Goal: Task Accomplishment & Management: Use online tool/utility

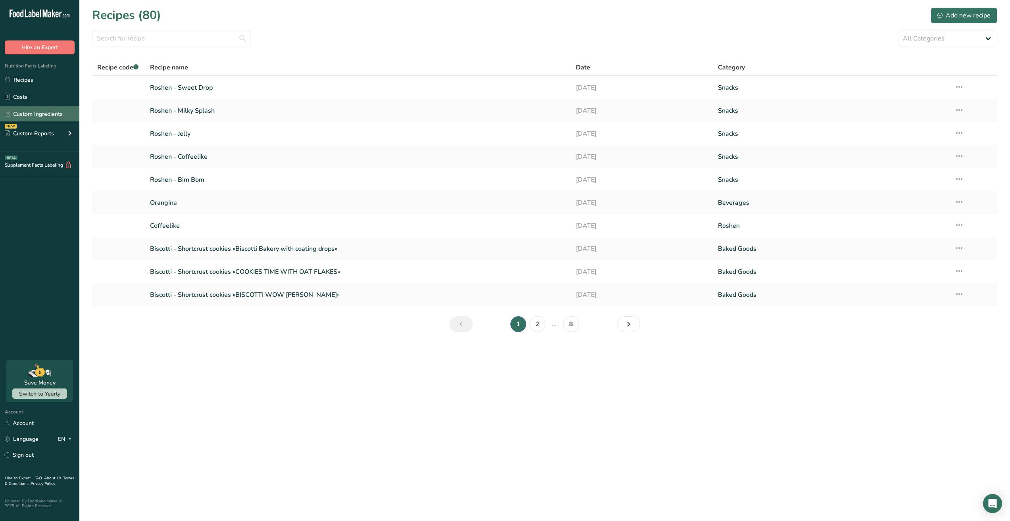
click at [20, 119] on link "Custom Ingredients" at bounding box center [39, 113] width 79 height 15
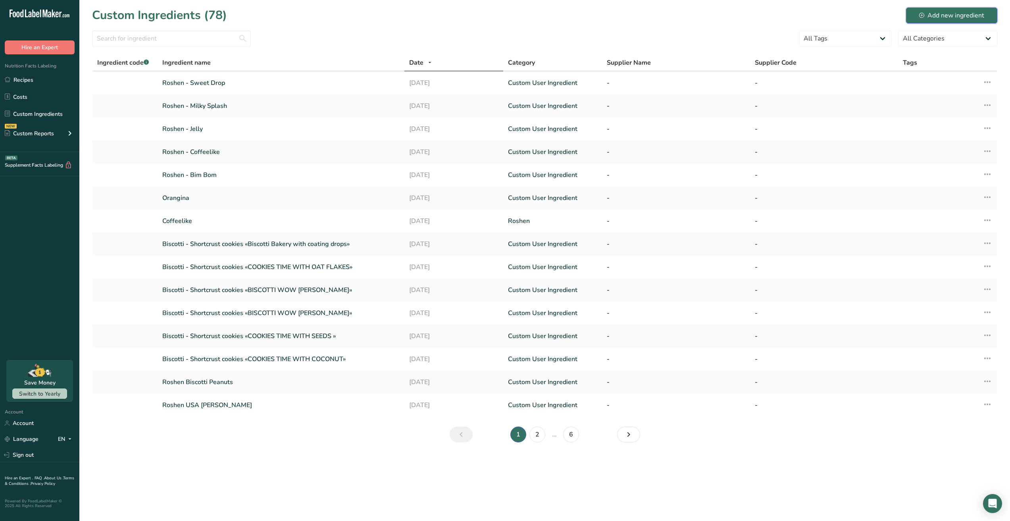
click at [949, 15] on div "Add new ingredient" at bounding box center [951, 16] width 65 height 10
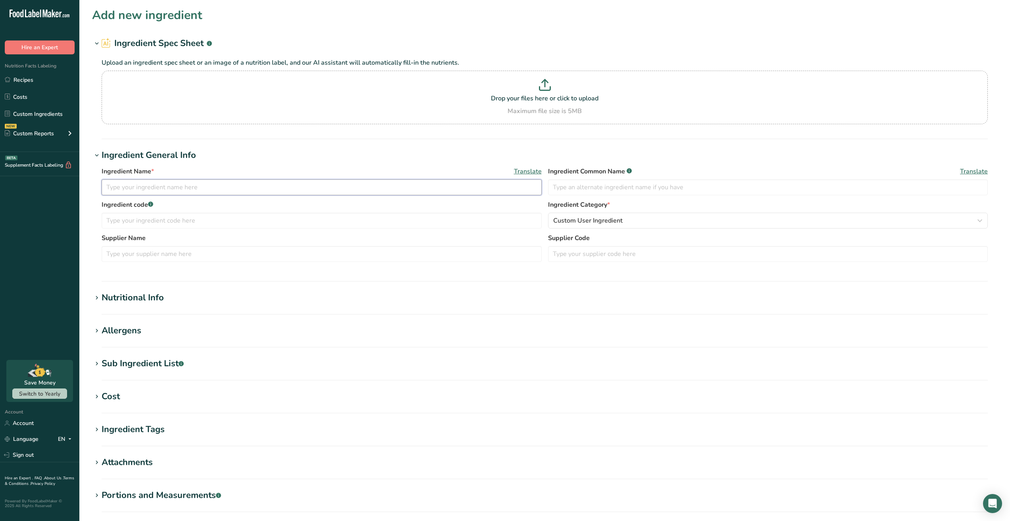
click at [125, 189] on input "text" at bounding box center [322, 187] width 440 height 16
type input "Lovita"
click at [131, 299] on div "Nutritional Info" at bounding box center [133, 297] width 62 height 13
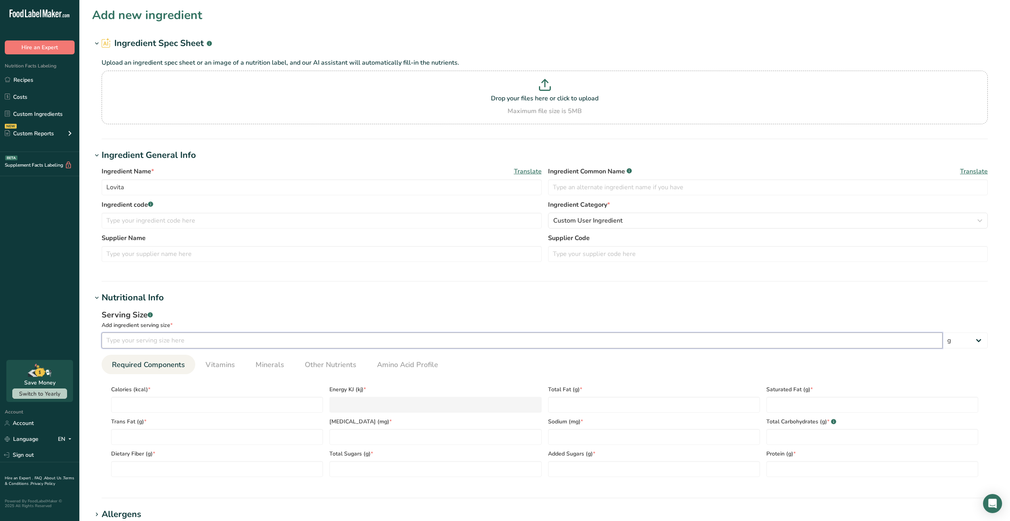
click at [144, 339] on input "number" at bounding box center [522, 341] width 841 height 16
type input "45"
type input "1"
type KJ "4.2"
type input "18"
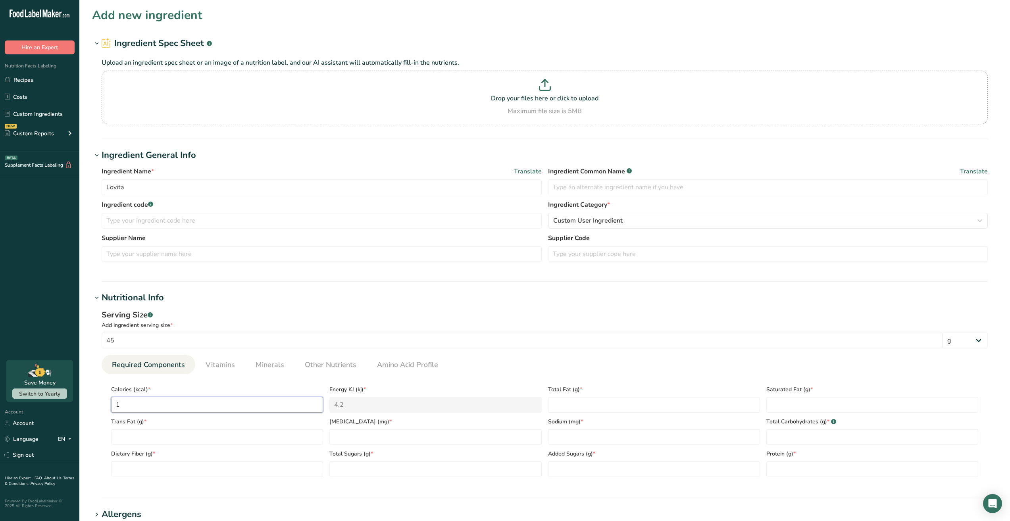
type KJ "75.3"
type input "180"
type KJ "753.1"
type input "180"
type Fat "5"
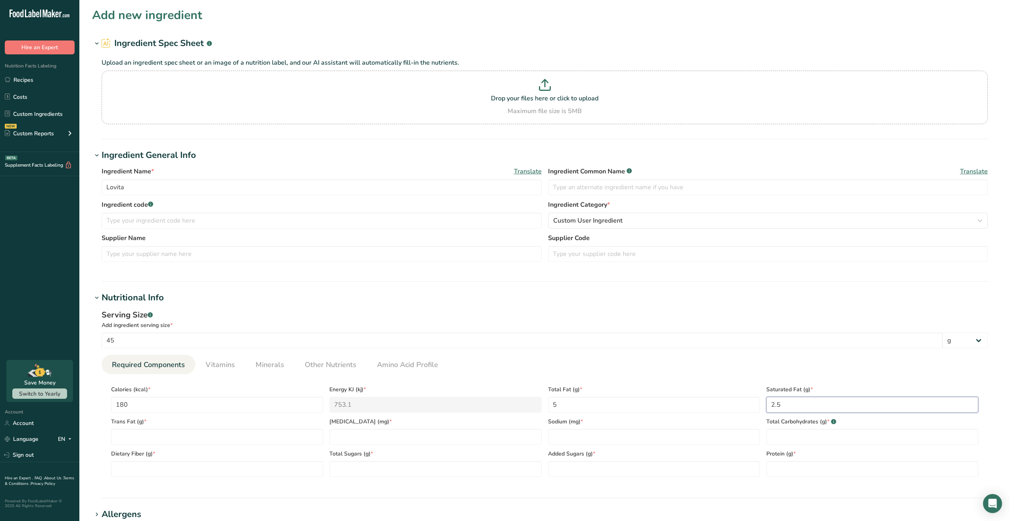
type Fat "2.5"
type Fat "0"
type input "25"
type input "70"
type Carbohydrates "32"
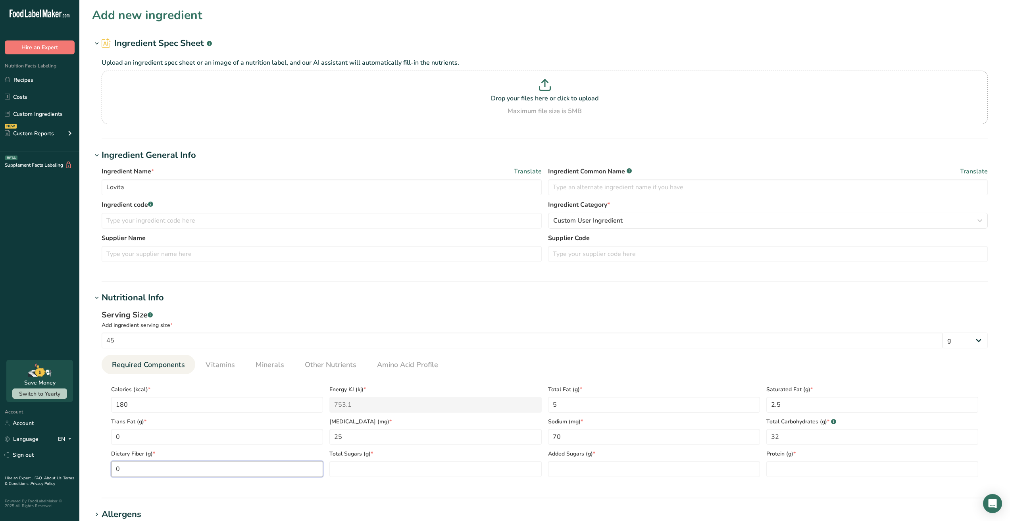
type Fiber "0"
type Fiber "0.1"
type Sugars "18"
type Sugars "17"
type input "2"
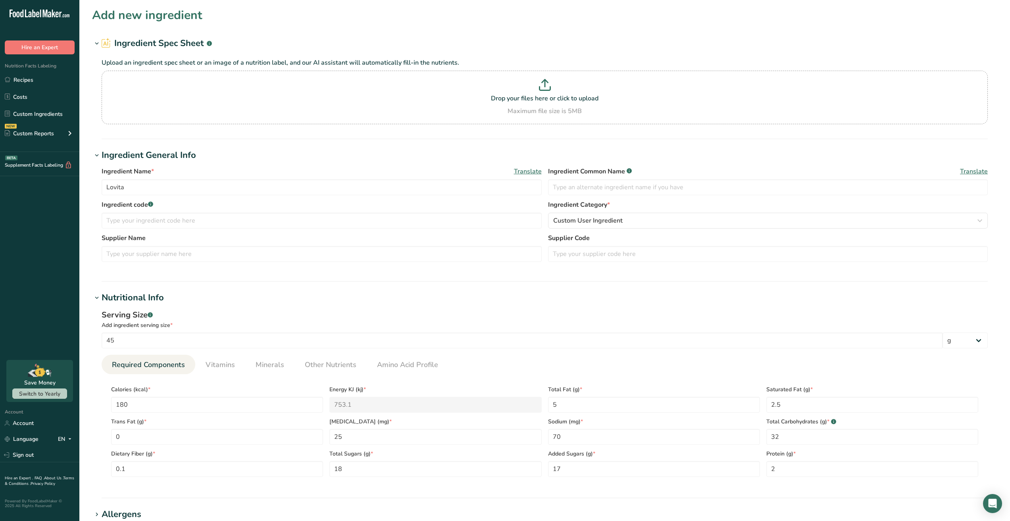
click at [319, 307] on div "Serving Size .a-a{fill:#347362;}.b-a{fill:#fff;} Add ingredient serving size * …" at bounding box center [544, 396] width 905 height 184
drag, startPoint x: 153, startPoint y: 185, endPoint x: 81, endPoint y: 179, distance: 72.5
click at [79, 179] on section "Add new ingredient Ingredient Spec Sheet .a-a{fill:#347362;}.b-a{fill:#fff;} Up…" at bounding box center [544, 383] width 930 height 767
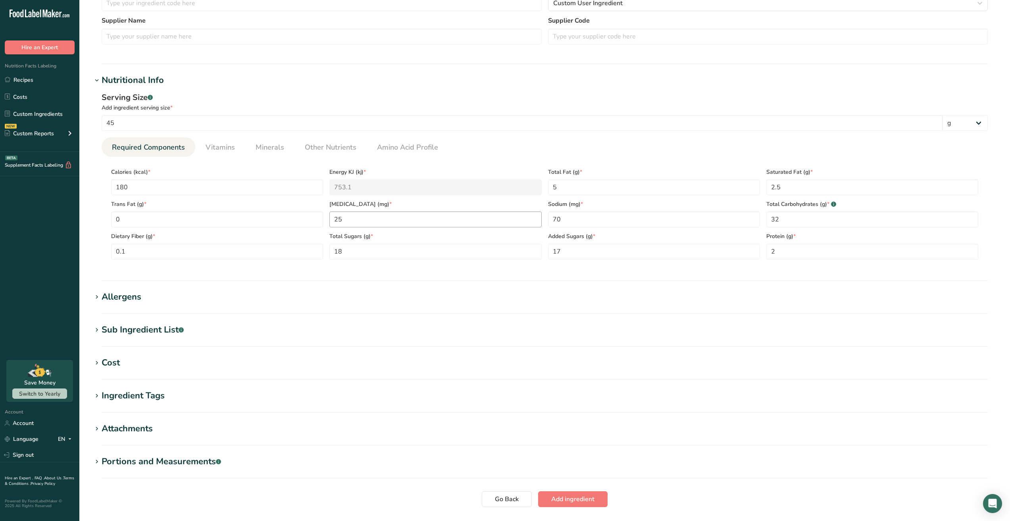
scroll to position [271, 0]
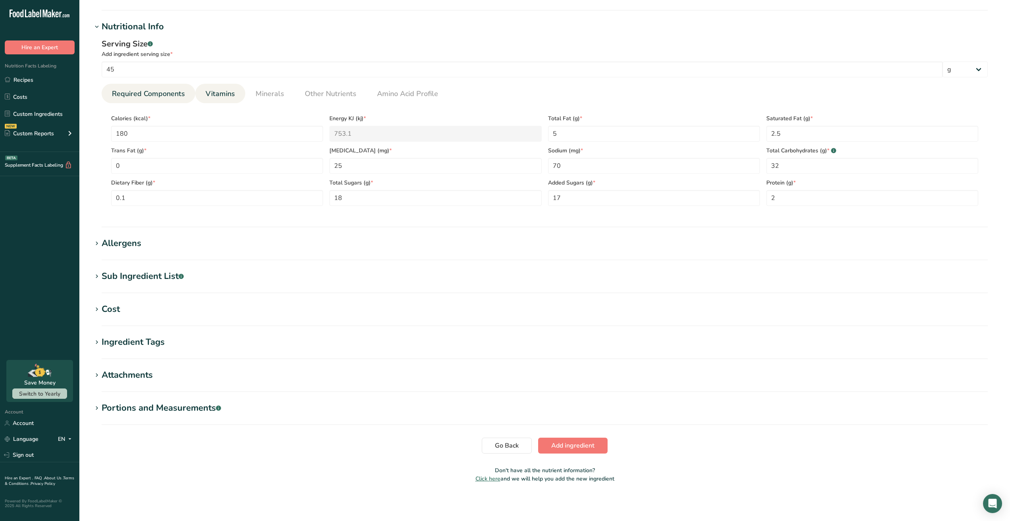
click at [231, 93] on span "Vitamins" at bounding box center [220, 93] width 29 height 11
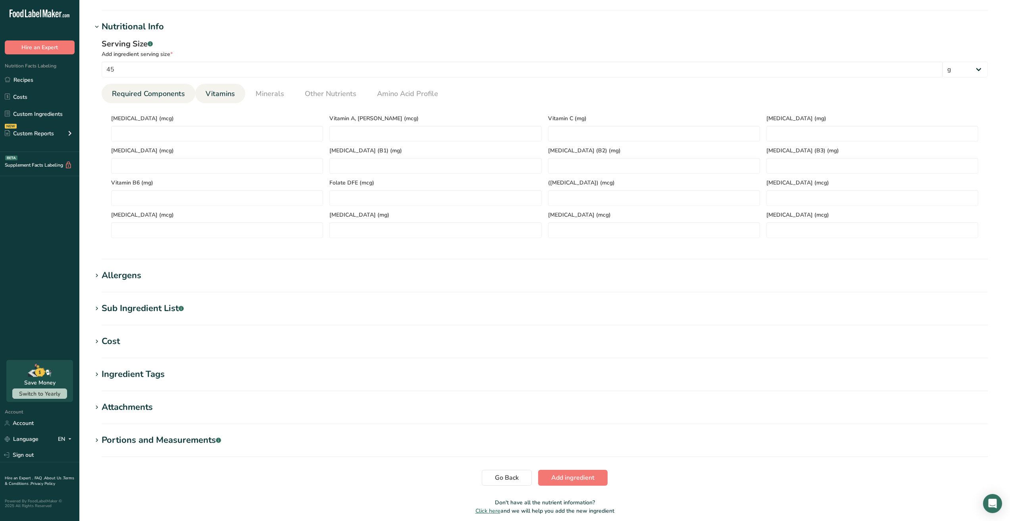
click at [160, 98] on span "Required Components" at bounding box center [148, 93] width 73 height 11
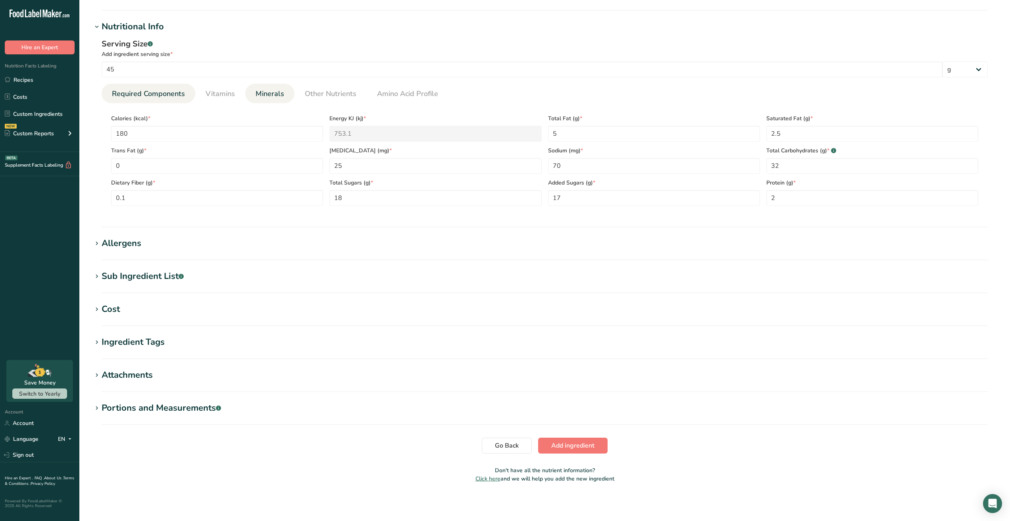
click at [271, 91] on span "Minerals" at bounding box center [270, 93] width 29 height 11
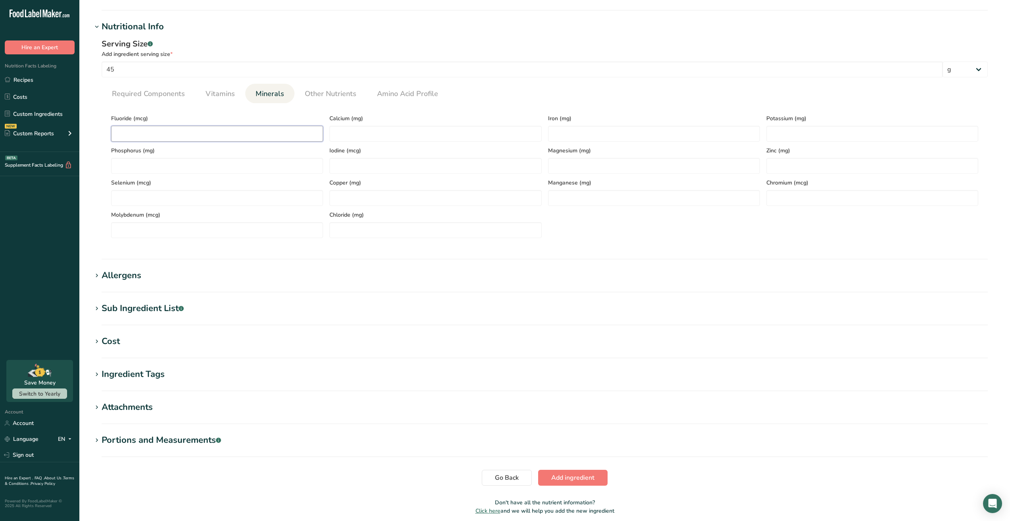
click at [215, 135] on input "number" at bounding box center [217, 134] width 212 height 16
click at [373, 129] on input "number" at bounding box center [435, 134] width 212 height 16
type input "8"
type input "0"
type input "40"
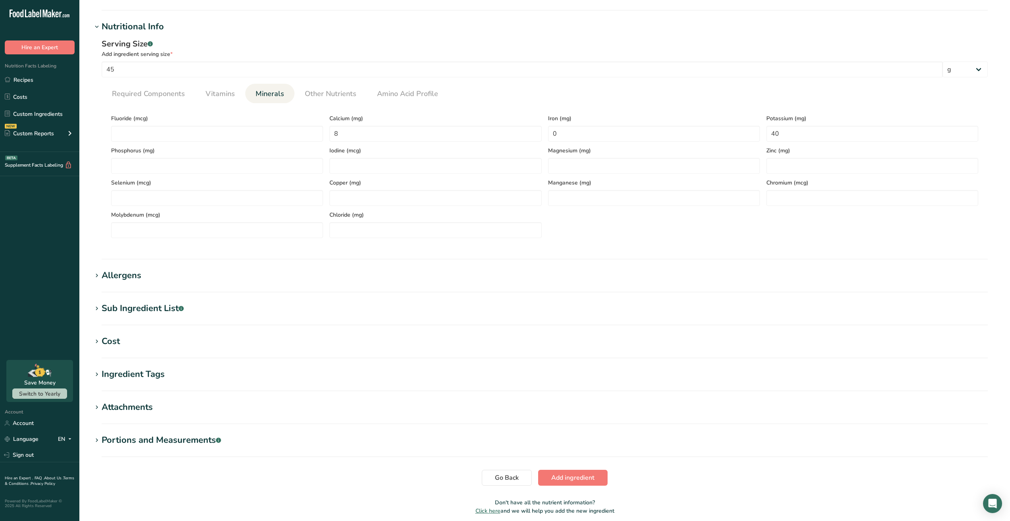
click at [597, 225] on div "Fluoride (mcg) Calcium (mg) 8 Iron (mg) 0 Potassium (mg) 40 Phosphorus (mg) Iod…" at bounding box center [544, 174] width 873 height 129
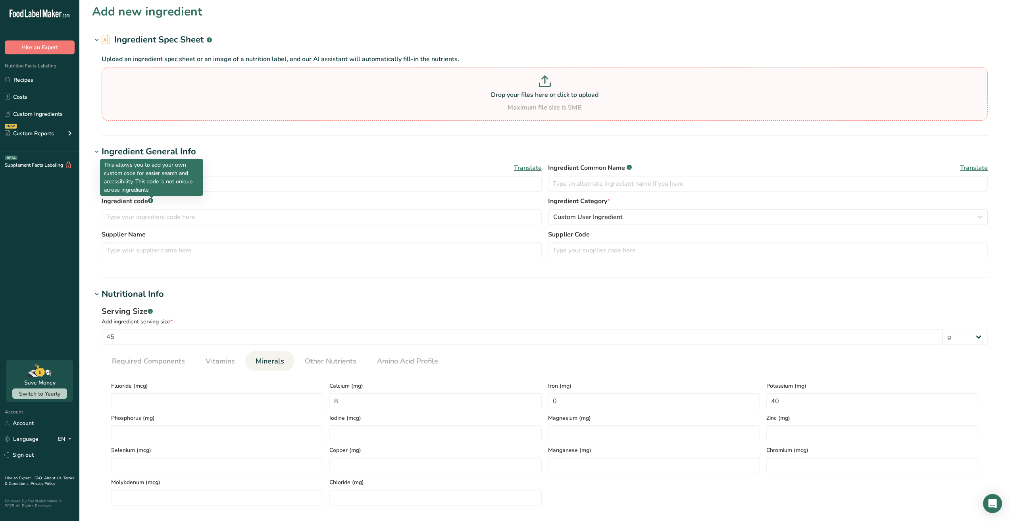
scroll to position [0, 0]
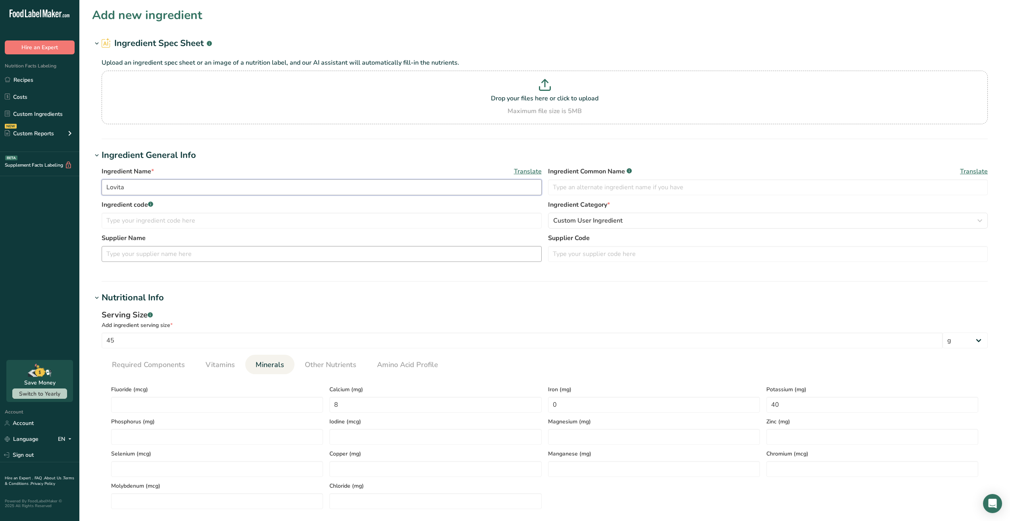
drag, startPoint x: 65, startPoint y: 185, endPoint x: 329, endPoint y: 261, distance: 274.4
click at [46, 186] on div ".a-20{fill:#fff;} Hire an Expert Nutrition Facts Labeling Recipes Costs Custom …" at bounding box center [505, 412] width 1010 height 824
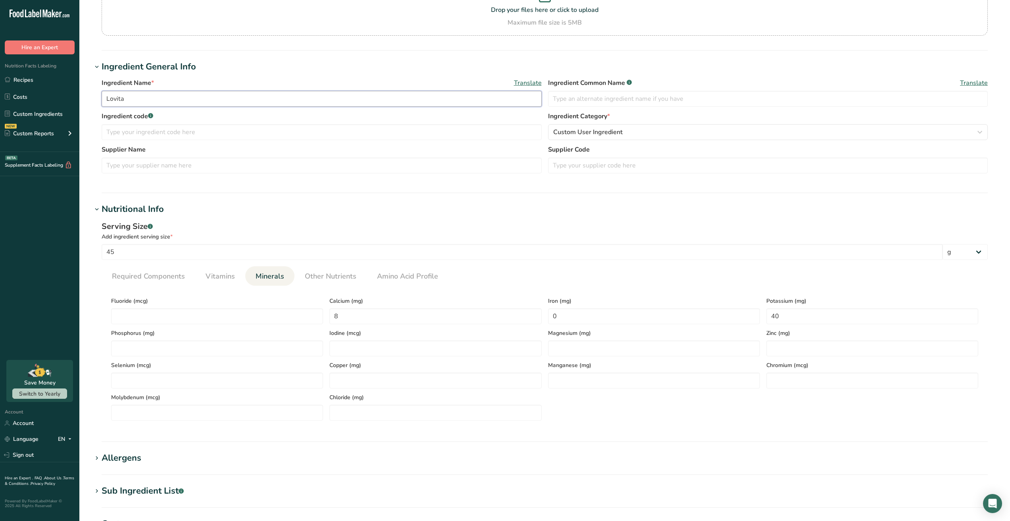
scroll to position [238, 0]
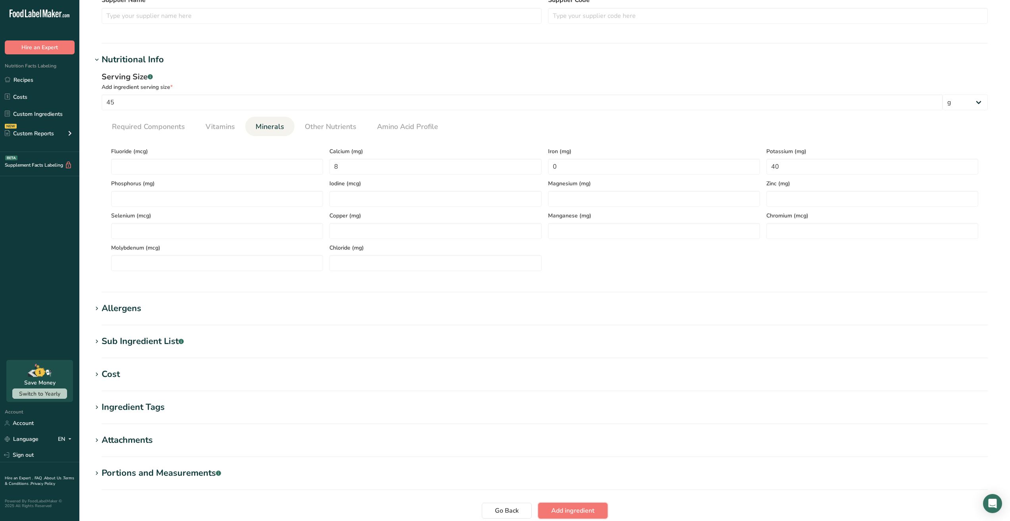
click at [589, 505] on button "Add ingredient" at bounding box center [572, 511] width 69 height 16
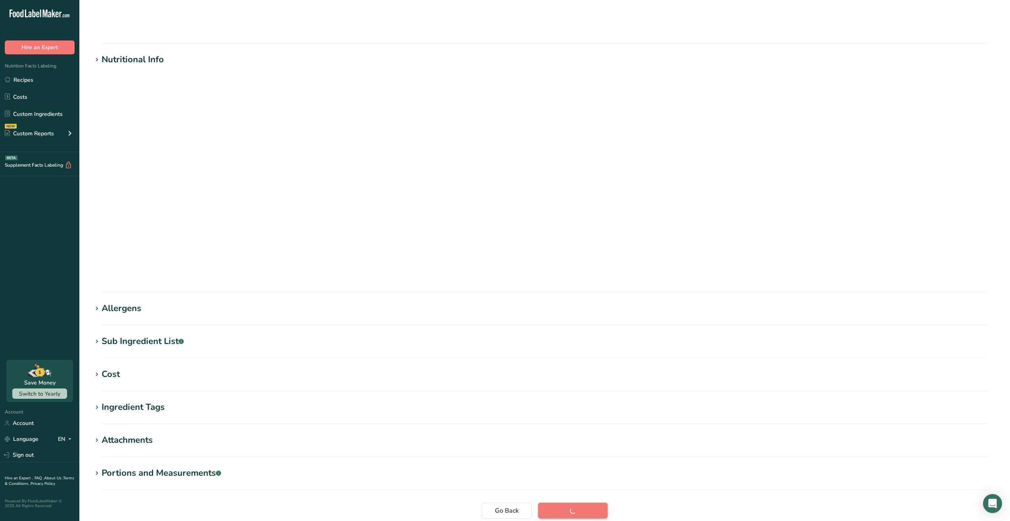
scroll to position [0, 0]
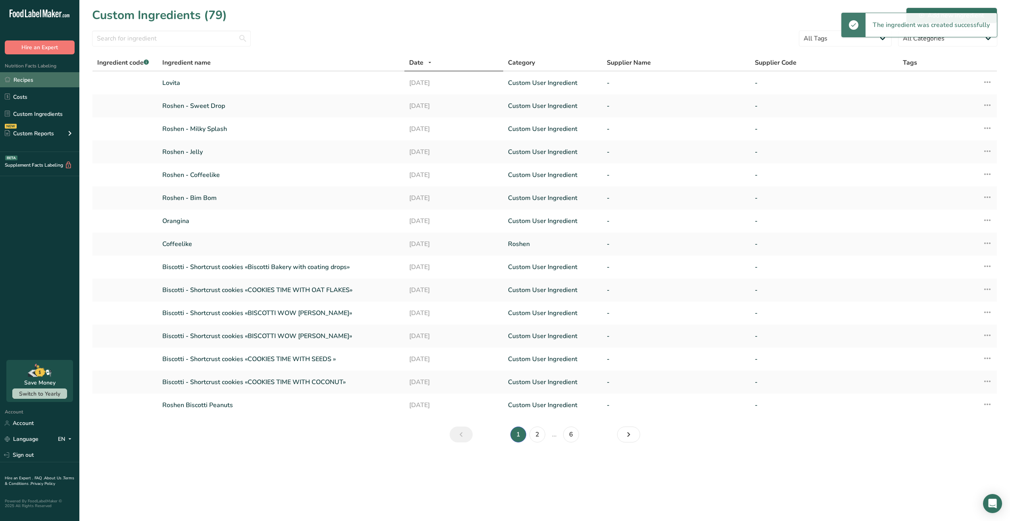
click at [34, 83] on link "Recipes" at bounding box center [39, 79] width 79 height 15
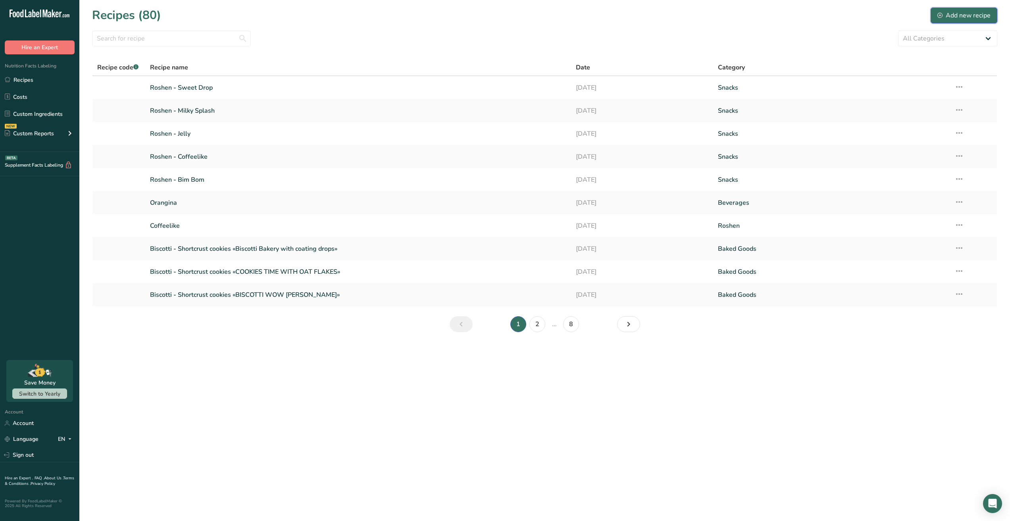
click at [968, 19] on div "Add new recipe" at bounding box center [963, 16] width 53 height 10
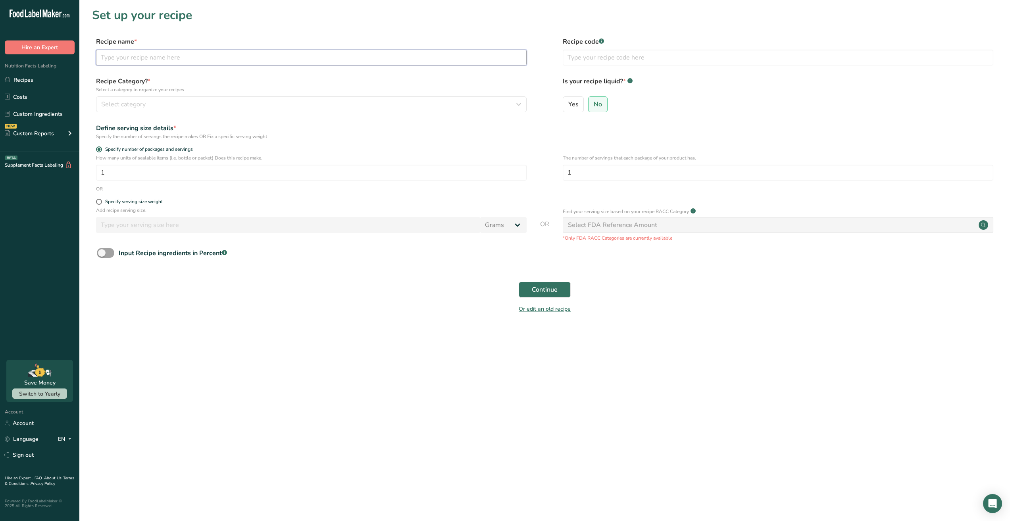
click at [158, 56] on input "text" at bounding box center [311, 58] width 431 height 16
paste input "Lovita"
type input "Lovita"
click at [119, 106] on span "Select category" at bounding box center [123, 105] width 44 height 10
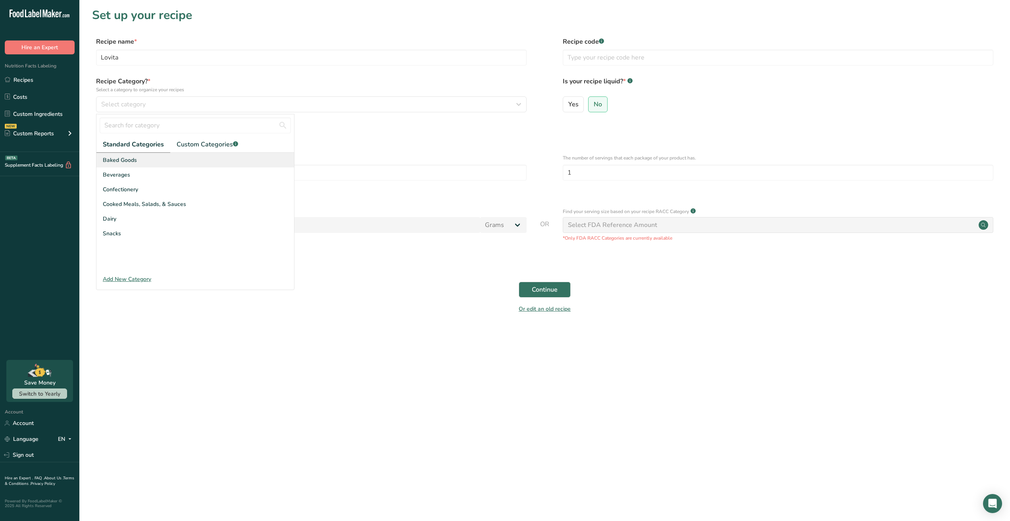
click at [136, 163] on div "Baked Goods" at bounding box center [195, 160] width 198 height 15
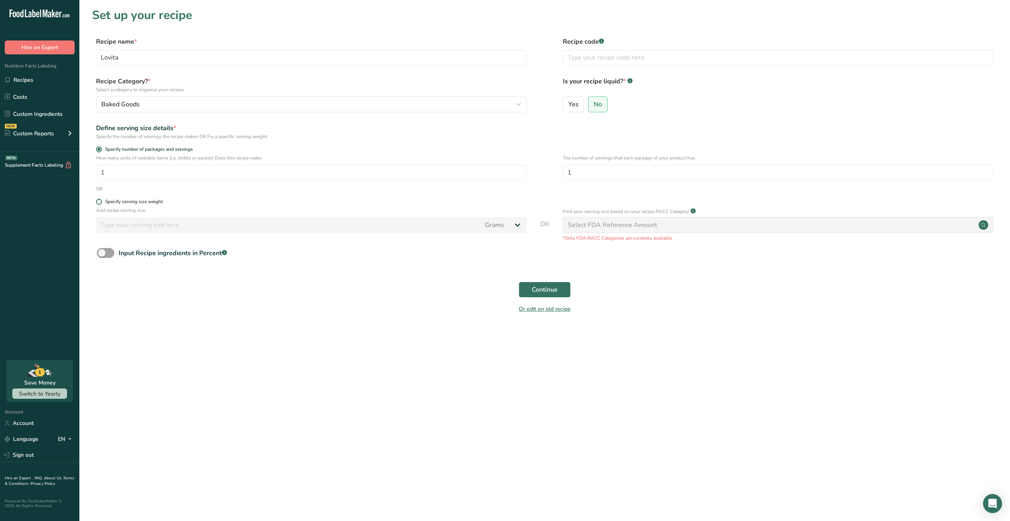
click at [97, 202] on span at bounding box center [99, 202] width 6 height 6
click at [97, 202] on input "Specify serving size weight" at bounding box center [98, 201] width 5 height 5
radio input "true"
radio input "false"
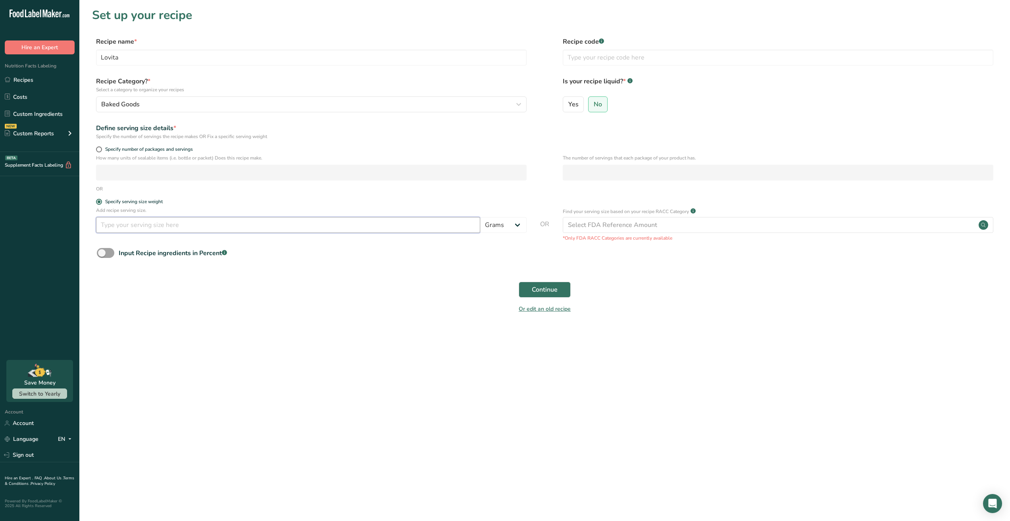
click at [217, 223] on input "number" at bounding box center [288, 225] width 384 height 16
drag, startPoint x: 84, startPoint y: 214, endPoint x: 50, endPoint y: 212, distance: 34.2
click at [50, 212] on div ".a-20{fill:#fff;} Hire an Expert Nutrition Facts Labeling Recipes Costs Custom …" at bounding box center [505, 260] width 1010 height 521
type input "30"
drag, startPoint x: 498, startPoint y: 318, endPoint x: 491, endPoint y: 319, distance: 7.2
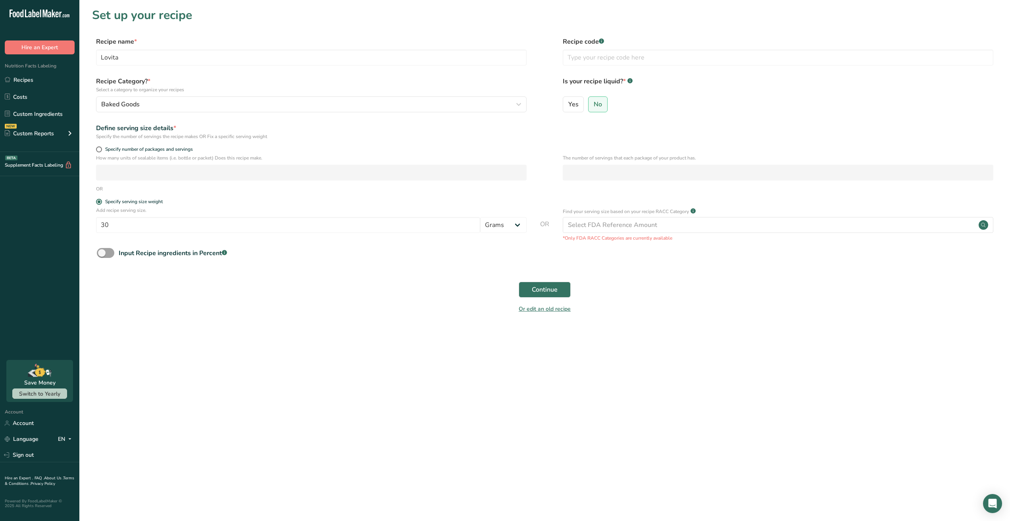
click at [494, 319] on section "Set up your recipe Recipe name * Lovita Recipe code .a-a{fill:#347362;}.b-a{fil…" at bounding box center [544, 165] width 930 height 331
click at [544, 288] on span "Continue" at bounding box center [545, 290] width 26 height 10
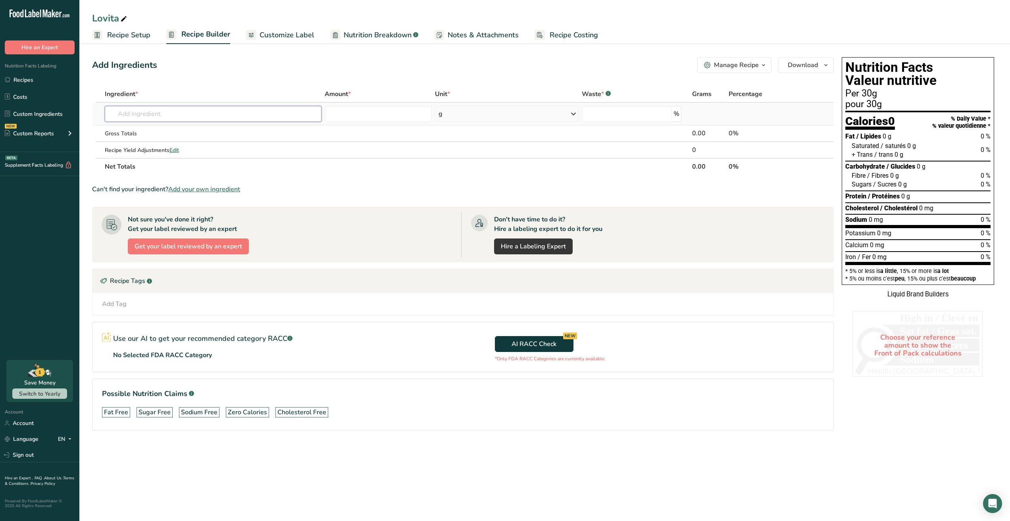
click at [180, 115] on input "text" at bounding box center [213, 114] width 217 height 16
paste input "Lovita"
type input "Lovita"
click at [136, 133] on div "Lovita" at bounding box center [207, 130] width 192 height 8
type input "Lovita"
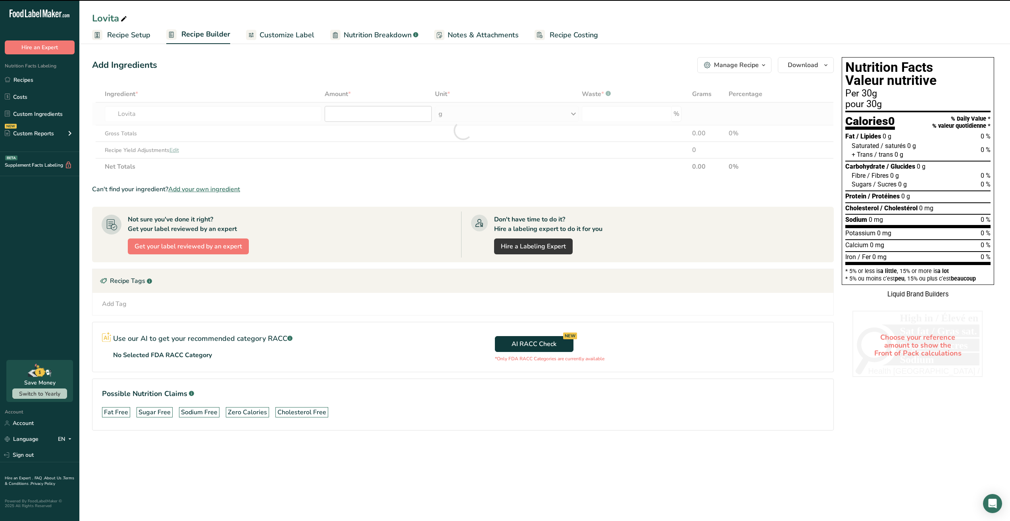
type input "0"
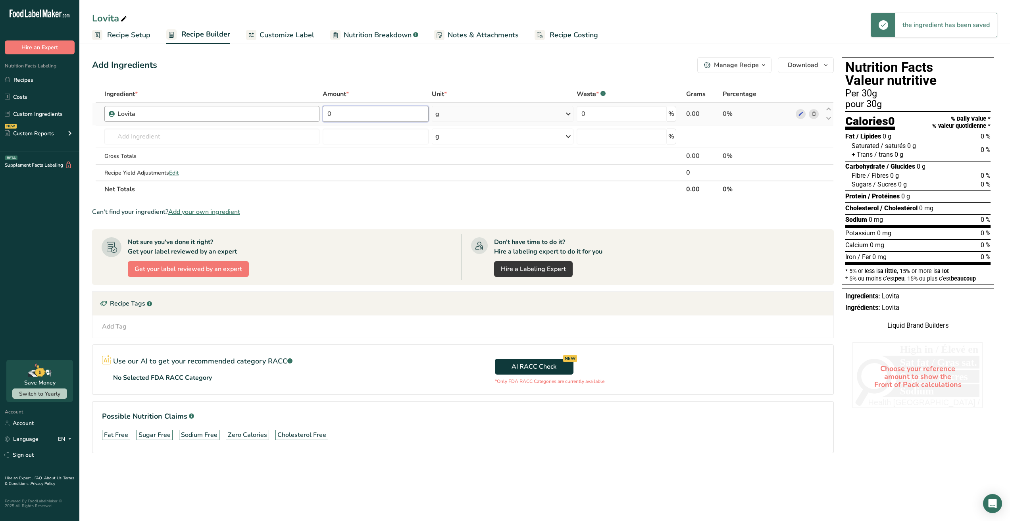
drag, startPoint x: 358, startPoint y: 115, endPoint x: 289, endPoint y: 113, distance: 69.1
click at [289, 113] on tr "Lovita 0 g Weight Units g kg mg See more Volume Units l Volume units require a …" at bounding box center [462, 114] width 741 height 23
type input "30"
click at [477, 78] on div "Add Ingredients Manage Recipe Delete Recipe Duplicate Recipe Scale Recipe Save …" at bounding box center [465, 266] width 746 height 425
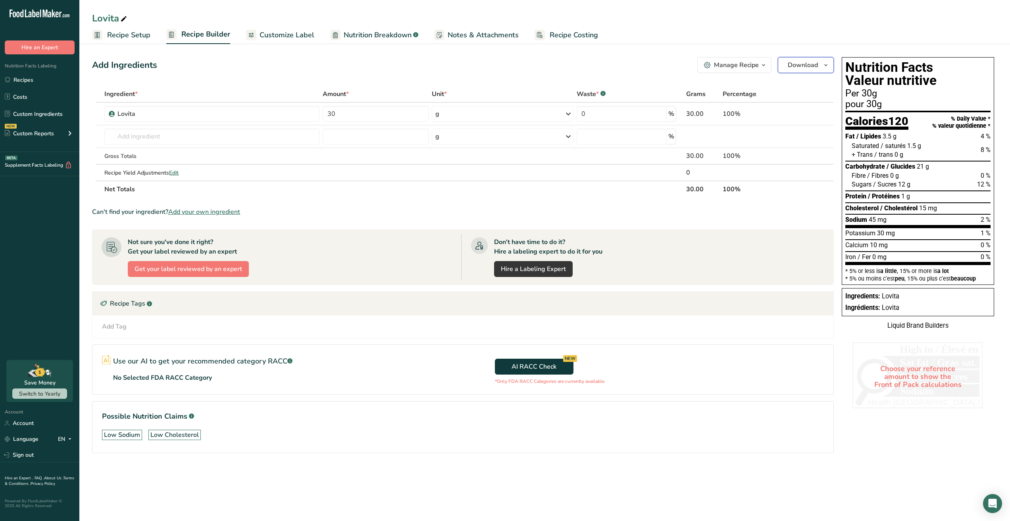
click at [806, 62] on span "Download" at bounding box center [803, 65] width 30 height 10
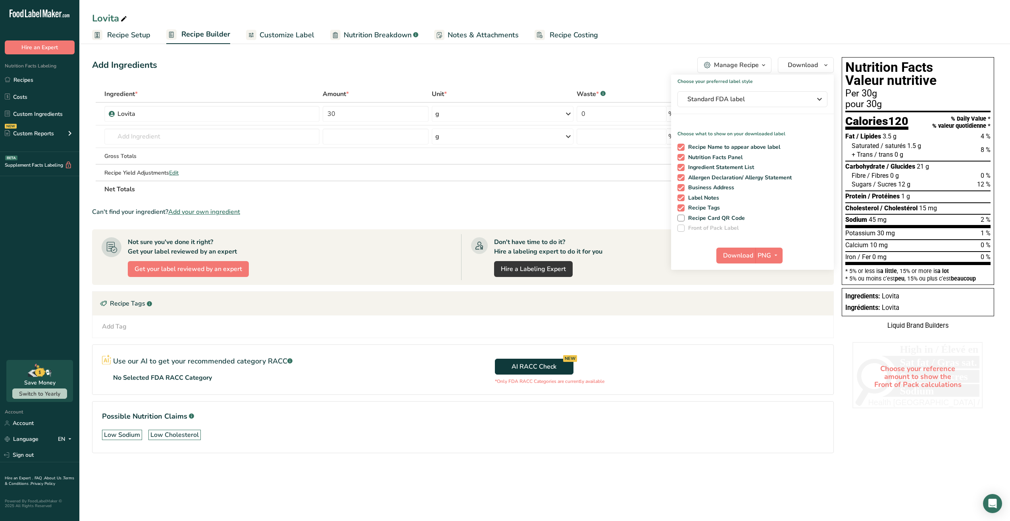
click at [786, 40] on ul "Recipe Setup Recipe Builder Customize Label Nutrition Breakdown .a-a{fill:#3473…" at bounding box center [544, 34] width 930 height 19
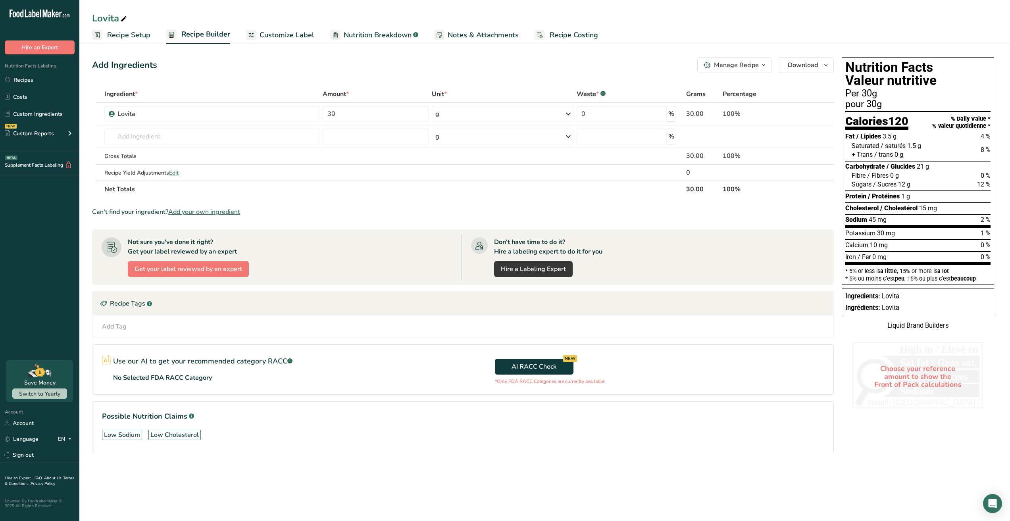
click at [739, 62] on div "Manage Recipe" at bounding box center [736, 65] width 45 height 10
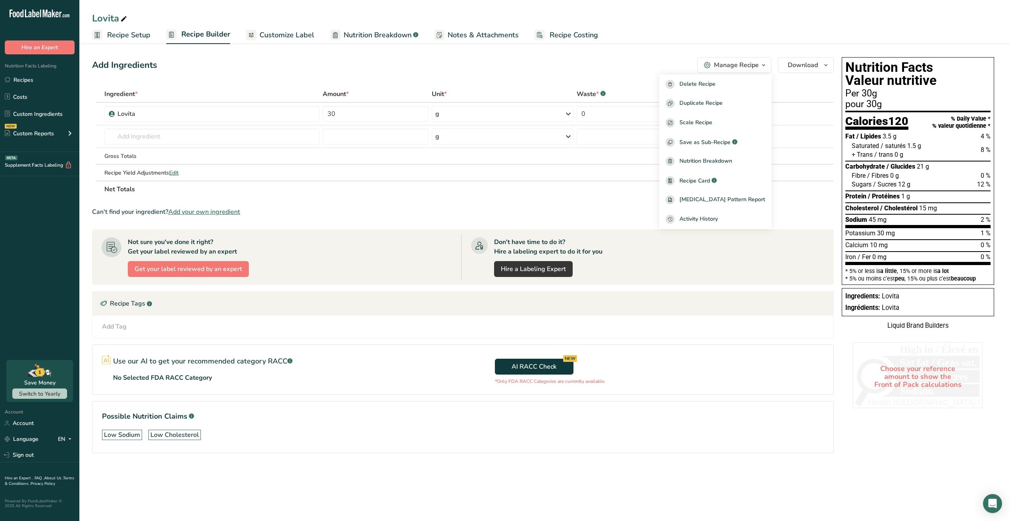
click at [793, 45] on section "Add Ingredients Manage Recipe Delete Recipe Duplicate Recipe Scale Recipe Save …" at bounding box center [544, 266] width 930 height 450
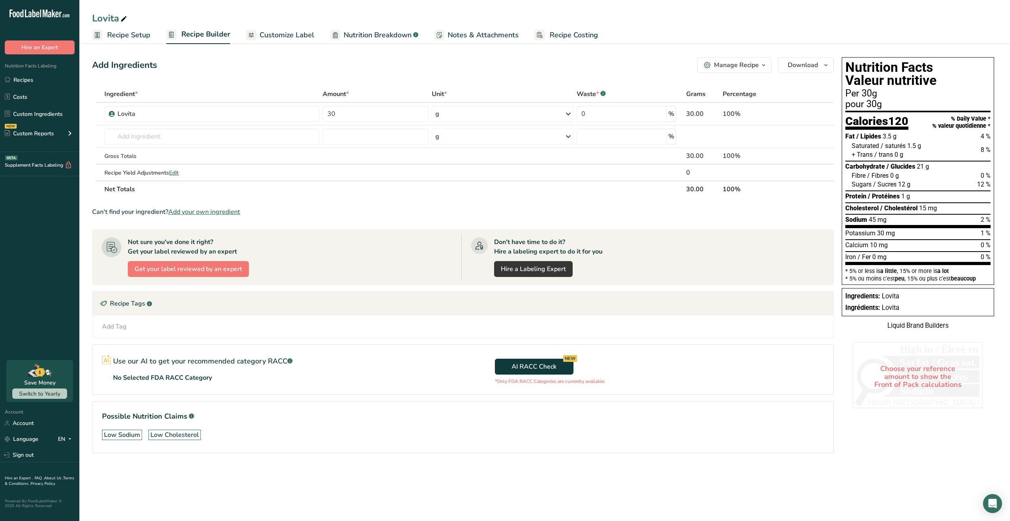
click at [288, 33] on span "Customize Label" at bounding box center [286, 35] width 55 height 11
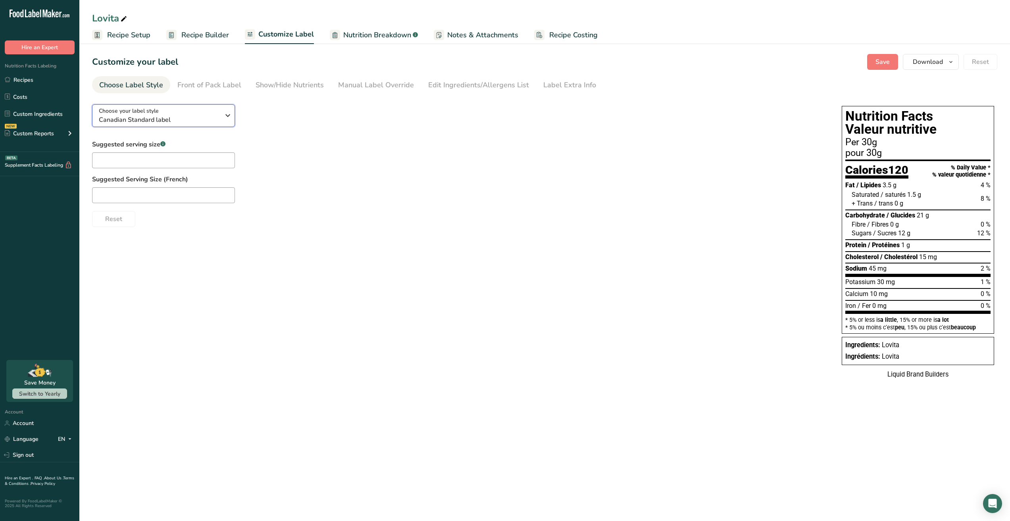
click at [195, 125] on button "Choose your label style Canadian Standard label" at bounding box center [163, 115] width 143 height 23
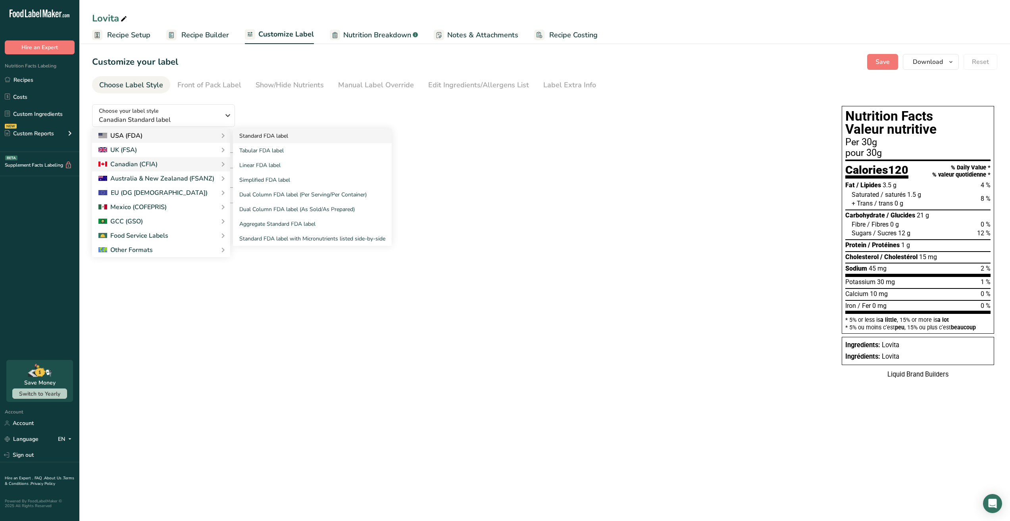
click at [265, 137] on link "Standard FDA label" at bounding box center [312, 136] width 159 height 15
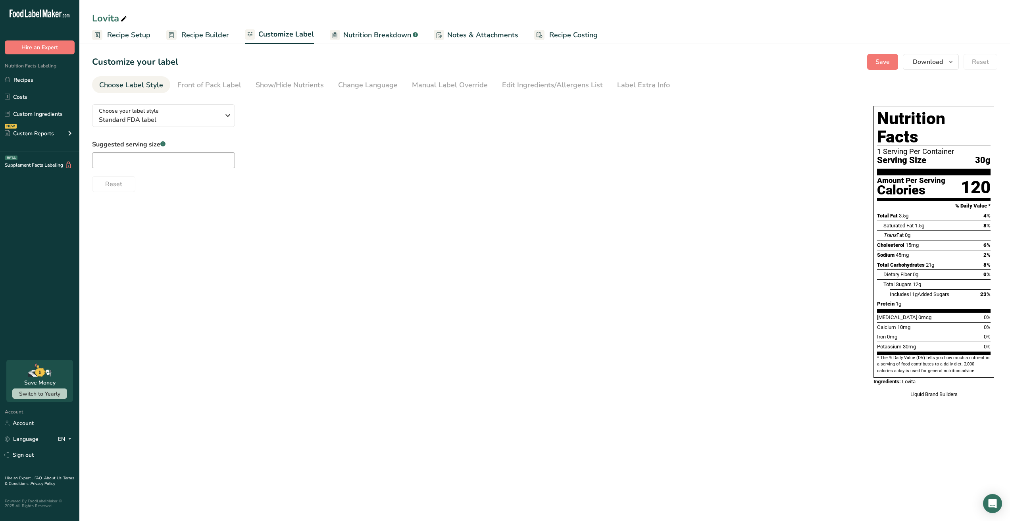
click at [718, 167] on div "Suggested serving size .a-a{fill:#347362;}.b-a{fill:#fff;} Reset" at bounding box center [474, 166] width 765 height 52
click at [942, 61] on span "Download" at bounding box center [928, 62] width 30 height 10
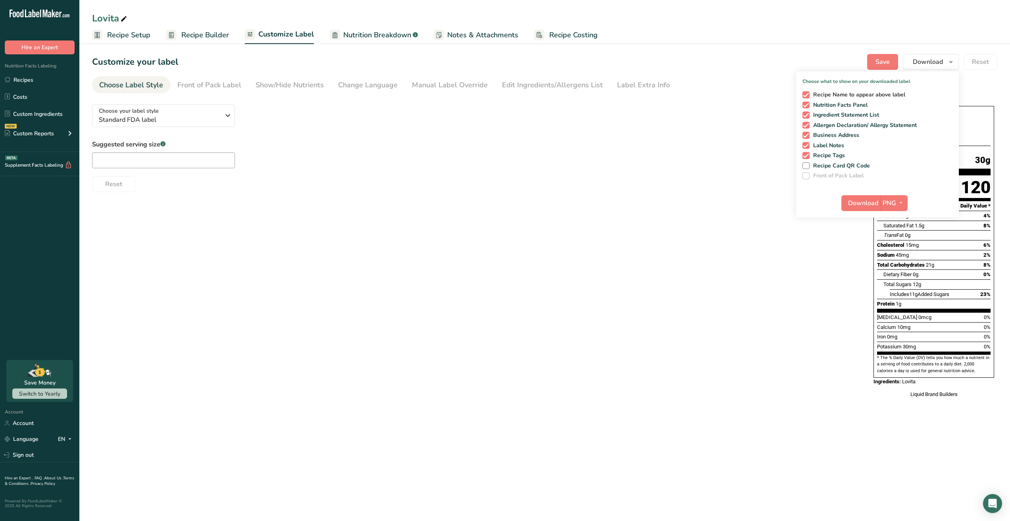
click at [822, 93] on span "Recipe Name to appear above label" at bounding box center [857, 94] width 96 height 7
click at [807, 93] on input "Recipe Name to appear above label" at bounding box center [804, 94] width 5 height 5
checkbox input "false"
click at [830, 116] on span "Ingredient Statement List" at bounding box center [844, 114] width 70 height 7
click at [807, 116] on input "Ingredient Statement List" at bounding box center [804, 114] width 5 height 5
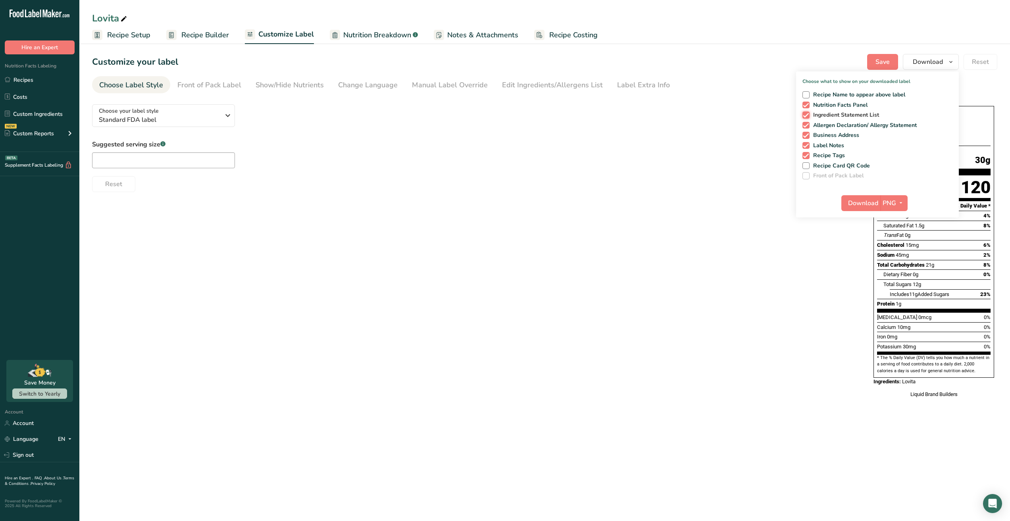
checkbox input "false"
click at [830, 125] on span "Allergen Declaration/ Allergy Statement" at bounding box center [863, 125] width 108 height 7
click at [807, 125] on input "Allergen Declaration/ Allergy Statement" at bounding box center [804, 125] width 5 height 5
checkbox input "false"
drag, startPoint x: 824, startPoint y: 137, endPoint x: 820, endPoint y: 143, distance: 7.4
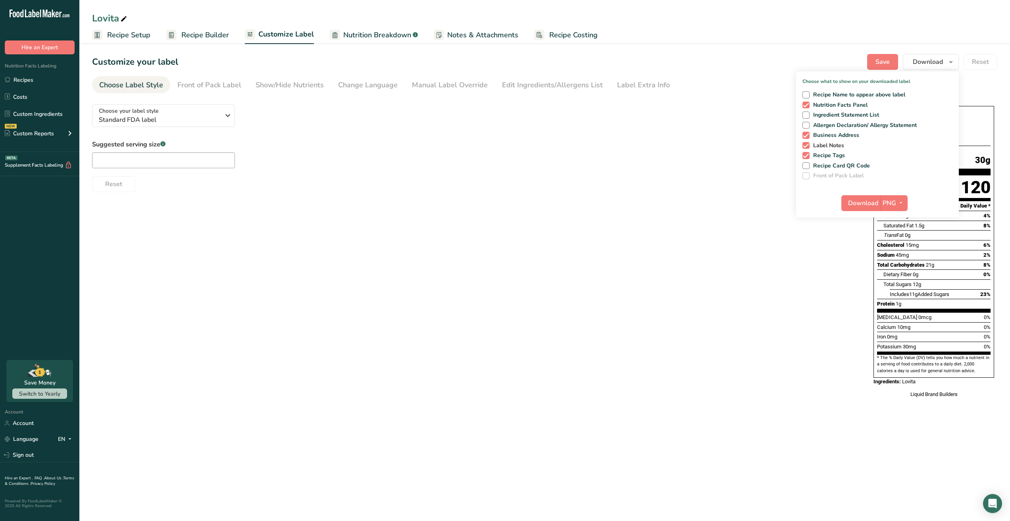
click at [824, 138] on span "Business Address" at bounding box center [834, 135] width 50 height 7
click at [807, 138] on input "Business Address" at bounding box center [804, 135] width 5 height 5
checkbox input "false"
click at [817, 150] on div "Recipe Name to appear above label Nutrition Facts Panel Ingredient Statement Li…" at bounding box center [877, 133] width 163 height 91
click at [817, 146] on span "Label Notes" at bounding box center [826, 145] width 35 height 7
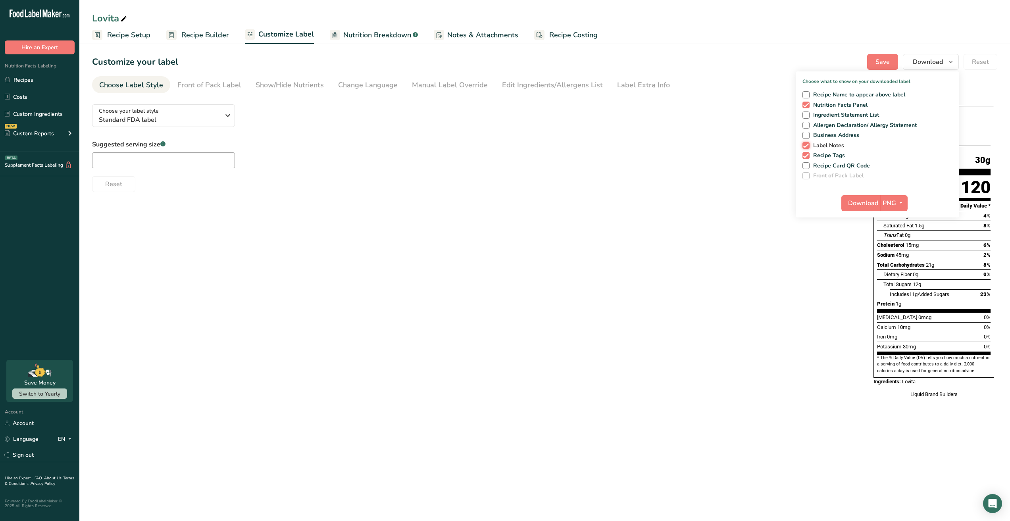
click at [807, 146] on input "Label Notes" at bounding box center [804, 145] width 5 height 5
checkbox input "false"
click at [817, 153] on span "Recipe Tags" at bounding box center [827, 155] width 36 height 7
click at [807, 153] on input "Recipe Tags" at bounding box center [804, 155] width 5 height 5
checkbox input "false"
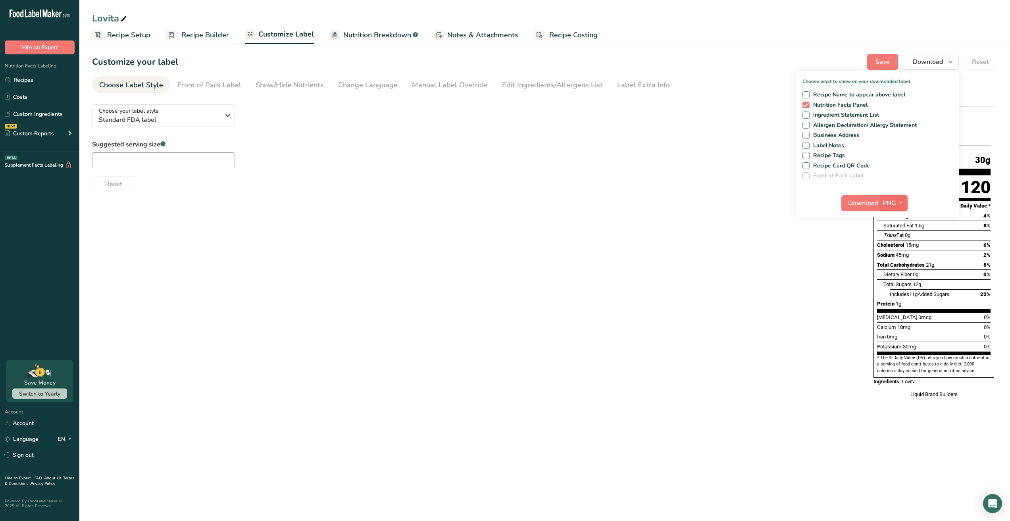
click at [898, 204] on icon "button" at bounding box center [901, 203] width 6 height 10
click at [893, 257] on link "PDF" at bounding box center [894, 258] width 25 height 13
click at [857, 207] on span "Download" at bounding box center [863, 203] width 30 height 10
